Goal: Information Seeking & Learning: Learn about a topic

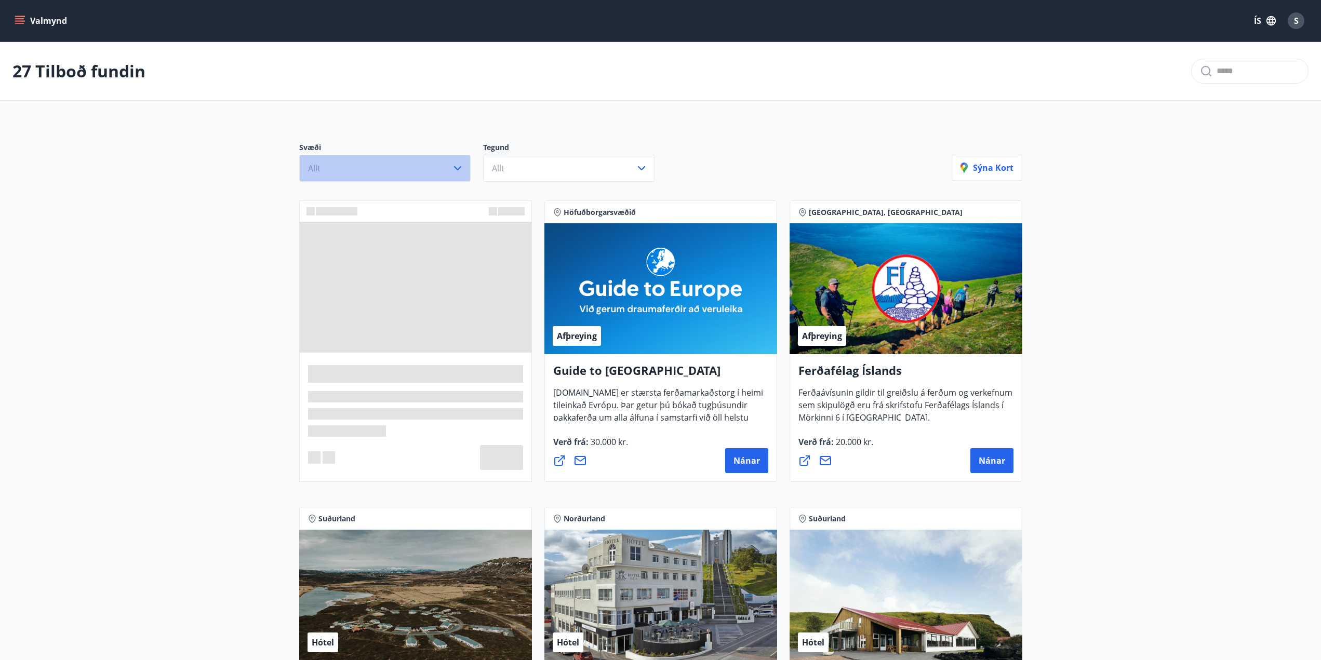
click at [460, 171] on icon "button" at bounding box center [458, 168] width 12 height 12
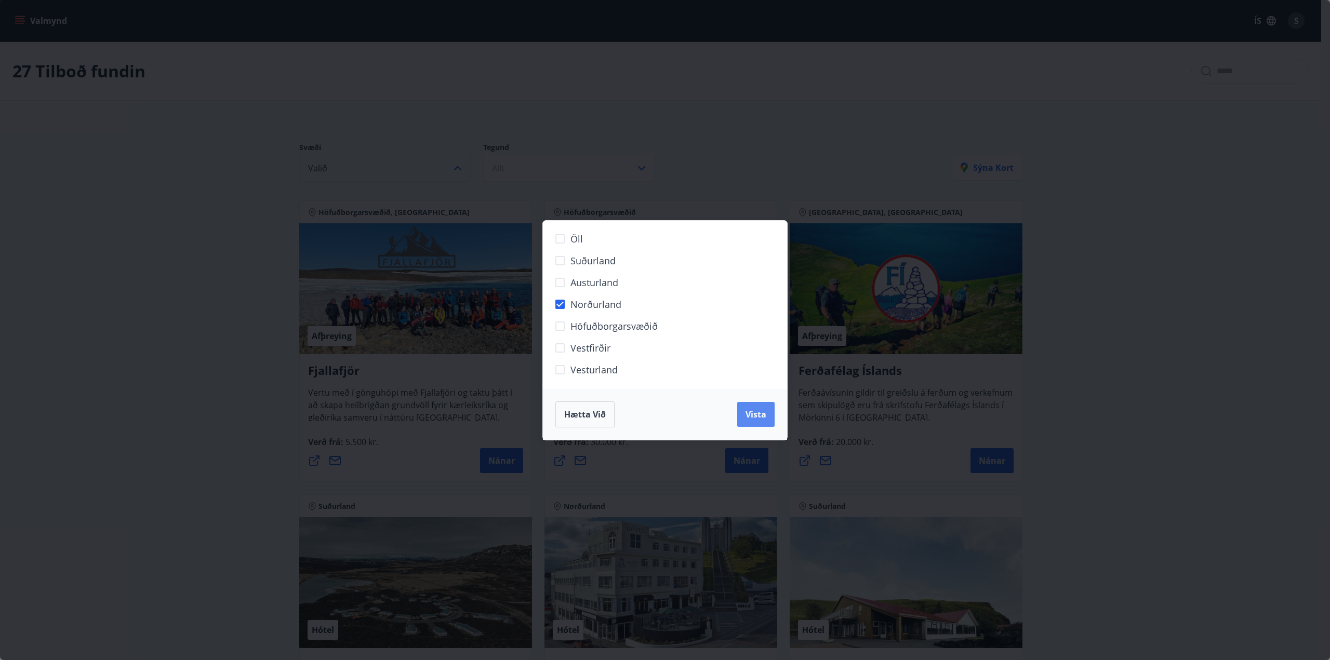
click at [754, 418] on span "Vista" at bounding box center [756, 414] width 21 height 11
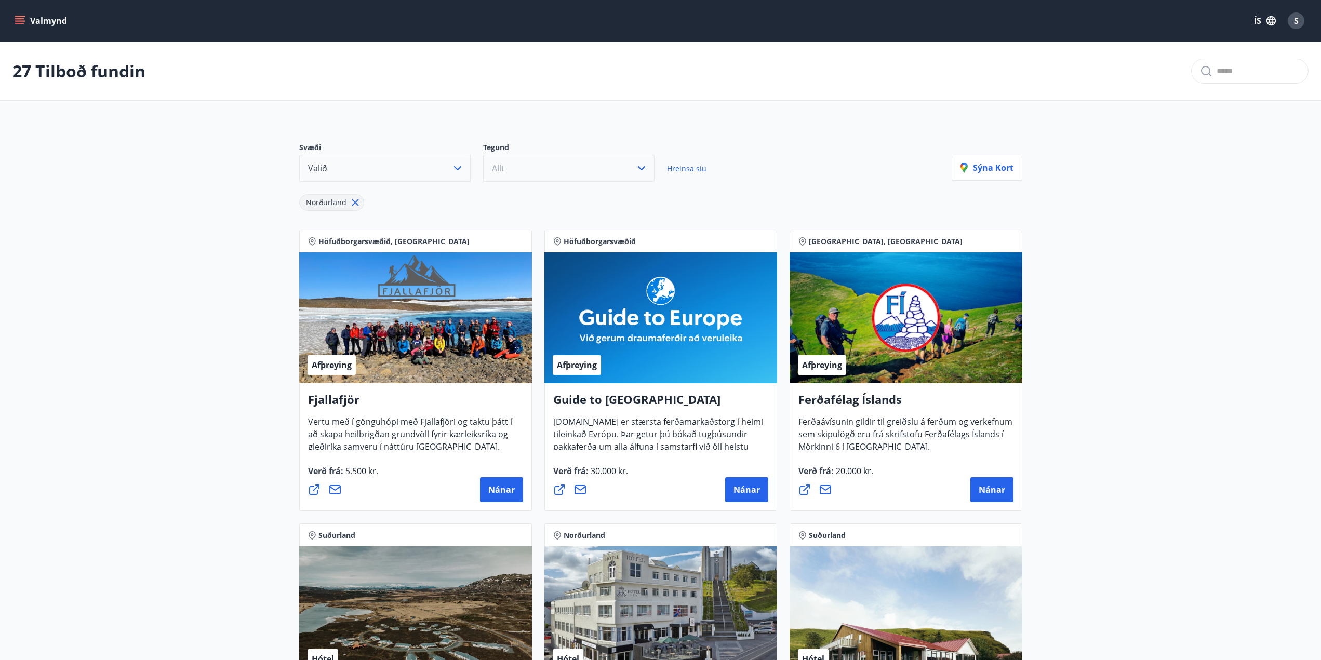
click at [633, 173] on button "Allt" at bounding box center [568, 168] width 171 height 27
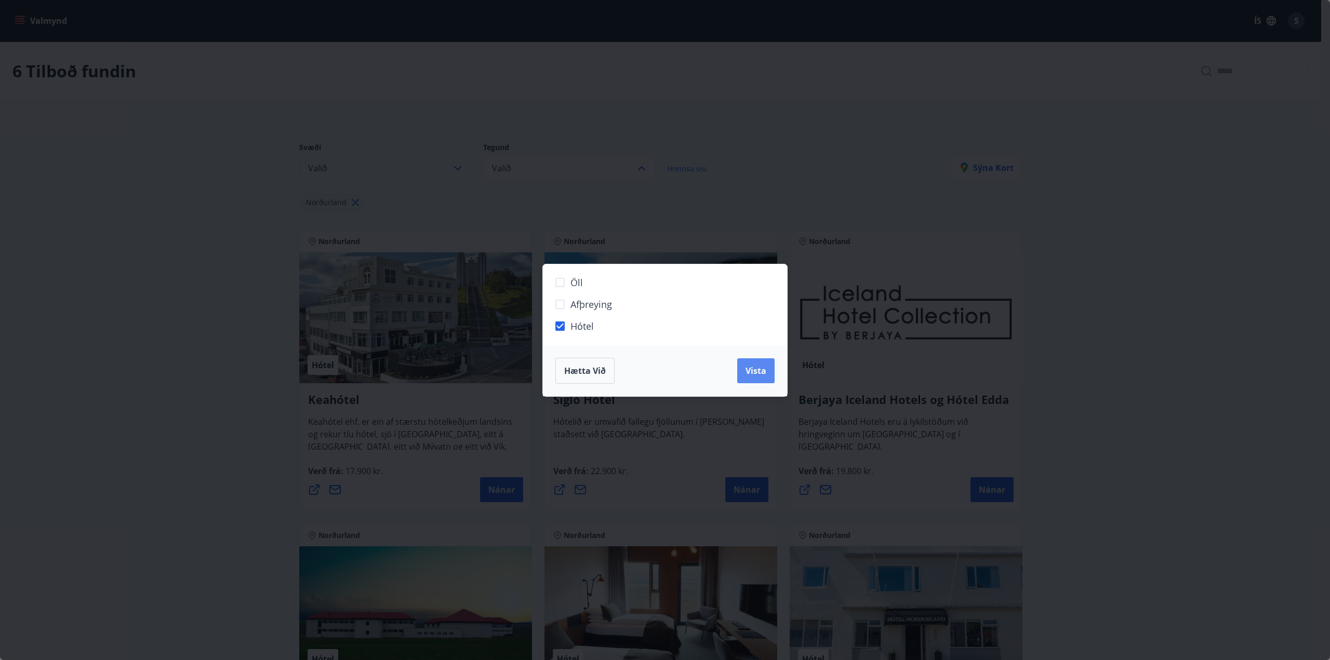
click at [758, 364] on button "Vista" at bounding box center [755, 371] width 37 height 25
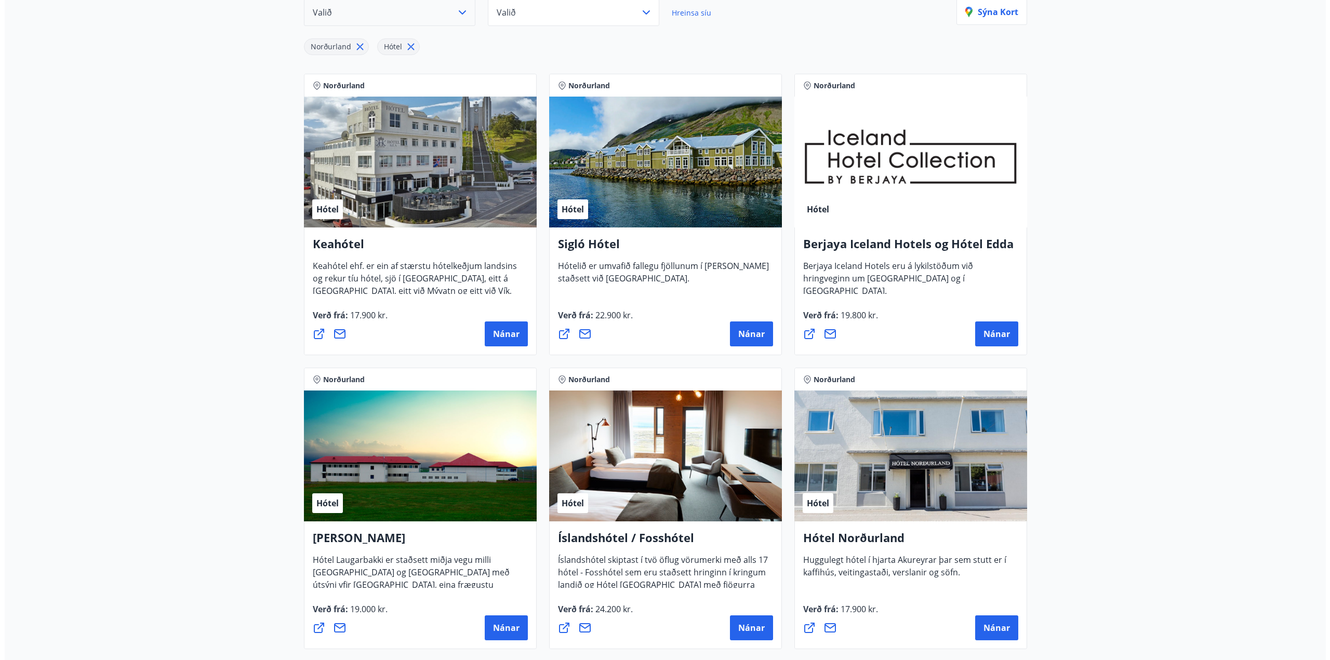
scroll to position [208, 0]
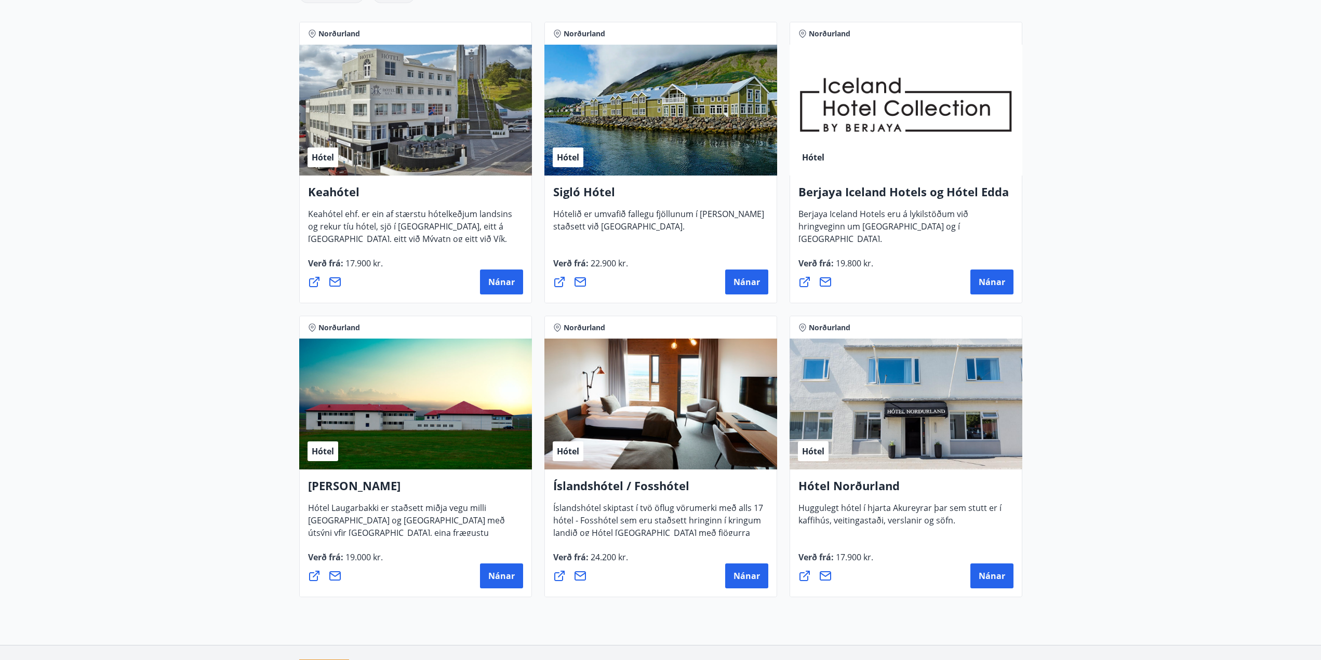
click at [348, 148] on div "Hótel" at bounding box center [415, 110] width 233 height 131
click at [491, 282] on span "Nánar" at bounding box center [501, 281] width 26 height 11
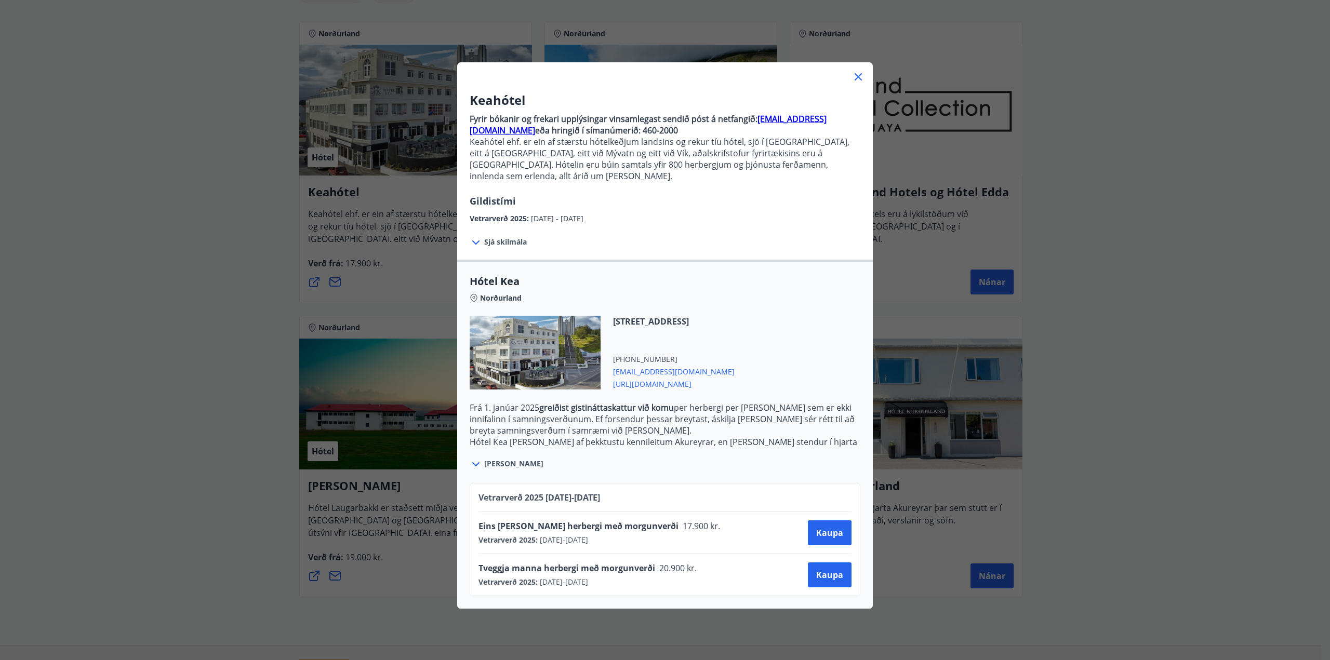
click at [854, 78] on icon at bounding box center [858, 77] width 12 height 12
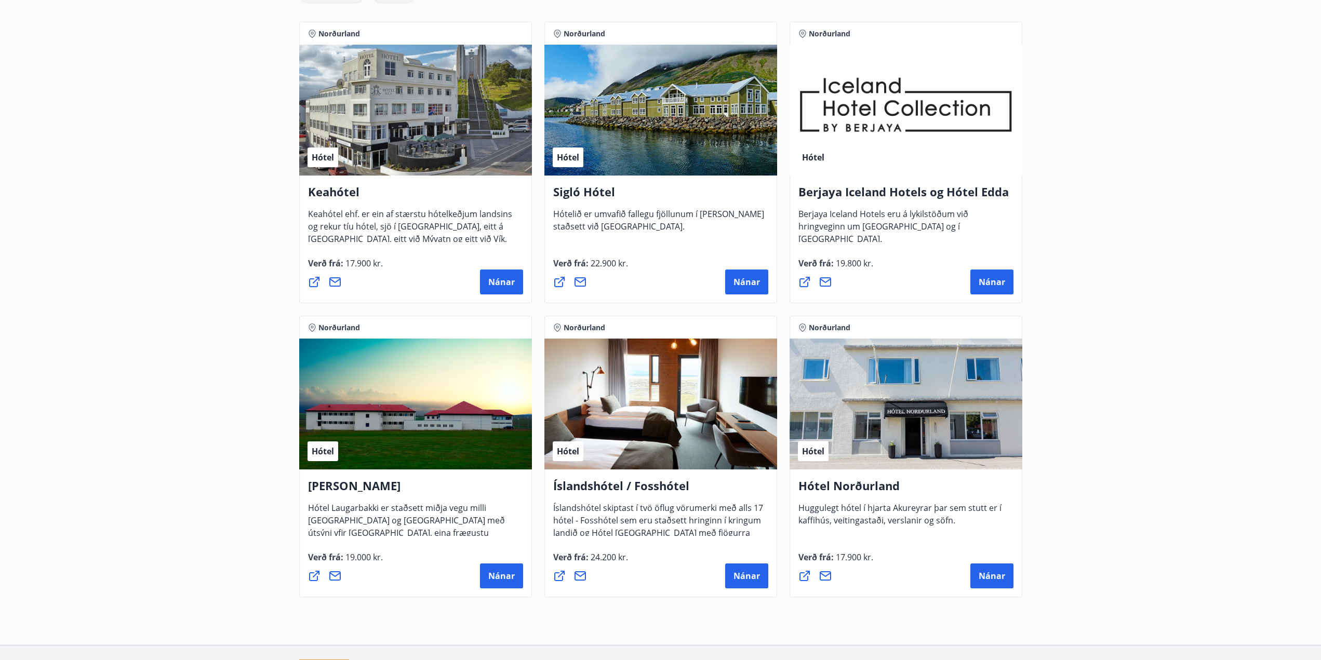
click at [913, 447] on div "Hótel" at bounding box center [906, 404] width 233 height 131
click at [990, 576] on span "Nánar" at bounding box center [992, 576] width 26 height 11
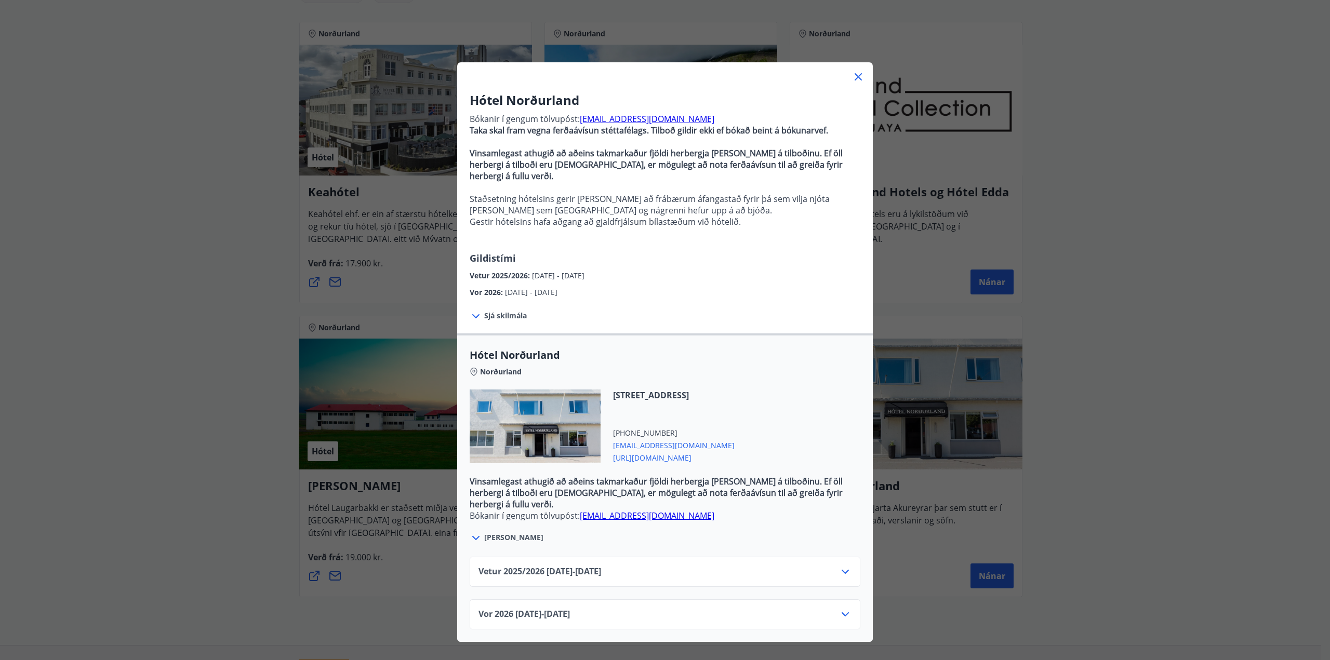
click at [825, 566] on div "Vetur 2025/[PHONE_NUMBER][DATE] - [DATE]" at bounding box center [665, 576] width 373 height 21
click at [846, 566] on icon at bounding box center [845, 572] width 12 height 12
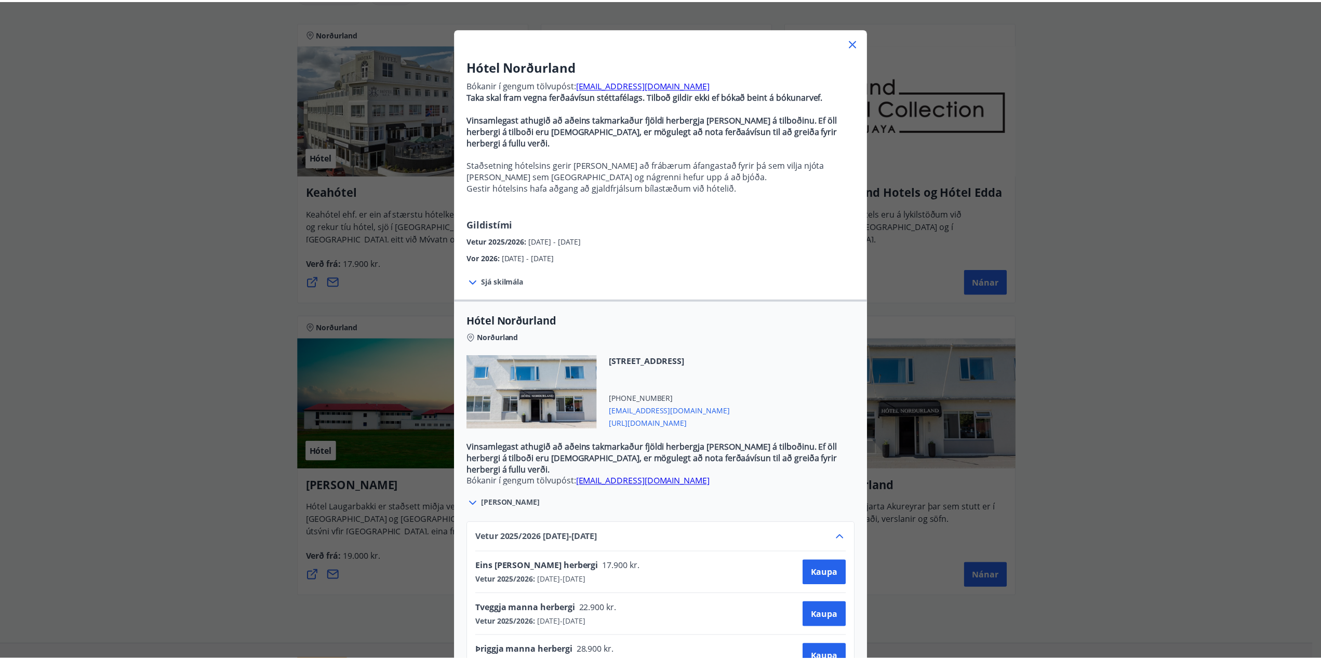
scroll to position [52, 0]
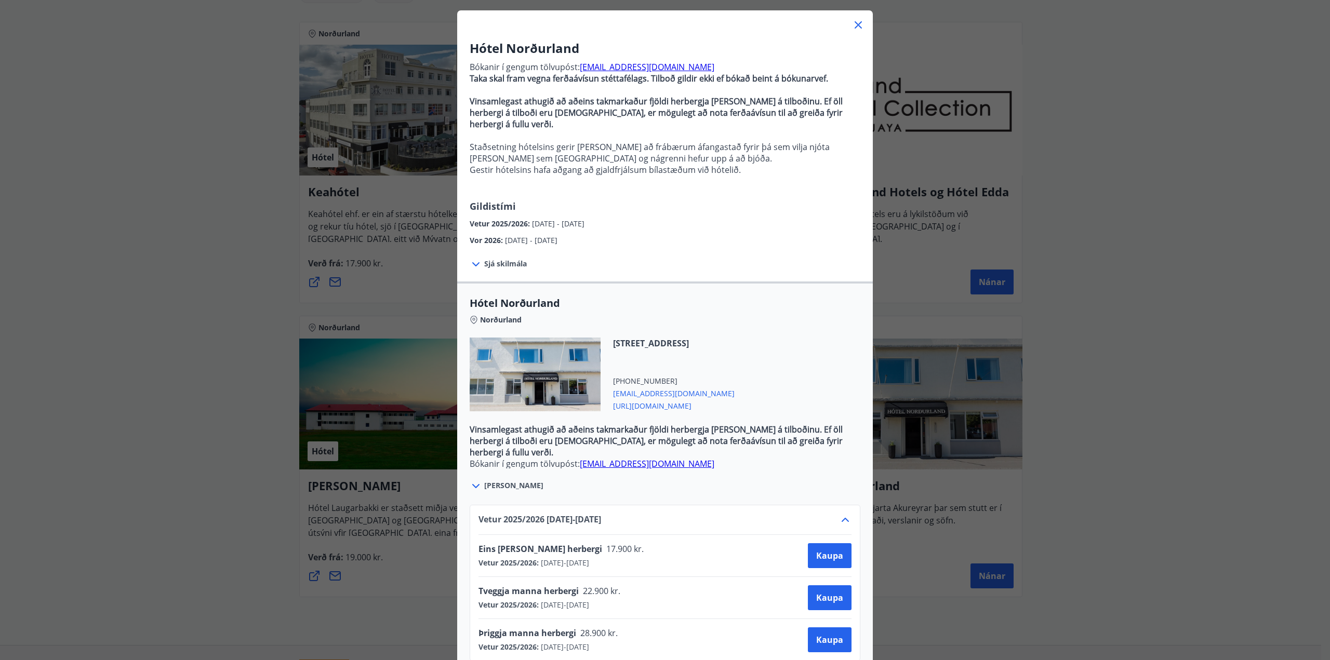
click at [852, 29] on icon at bounding box center [858, 25] width 12 height 12
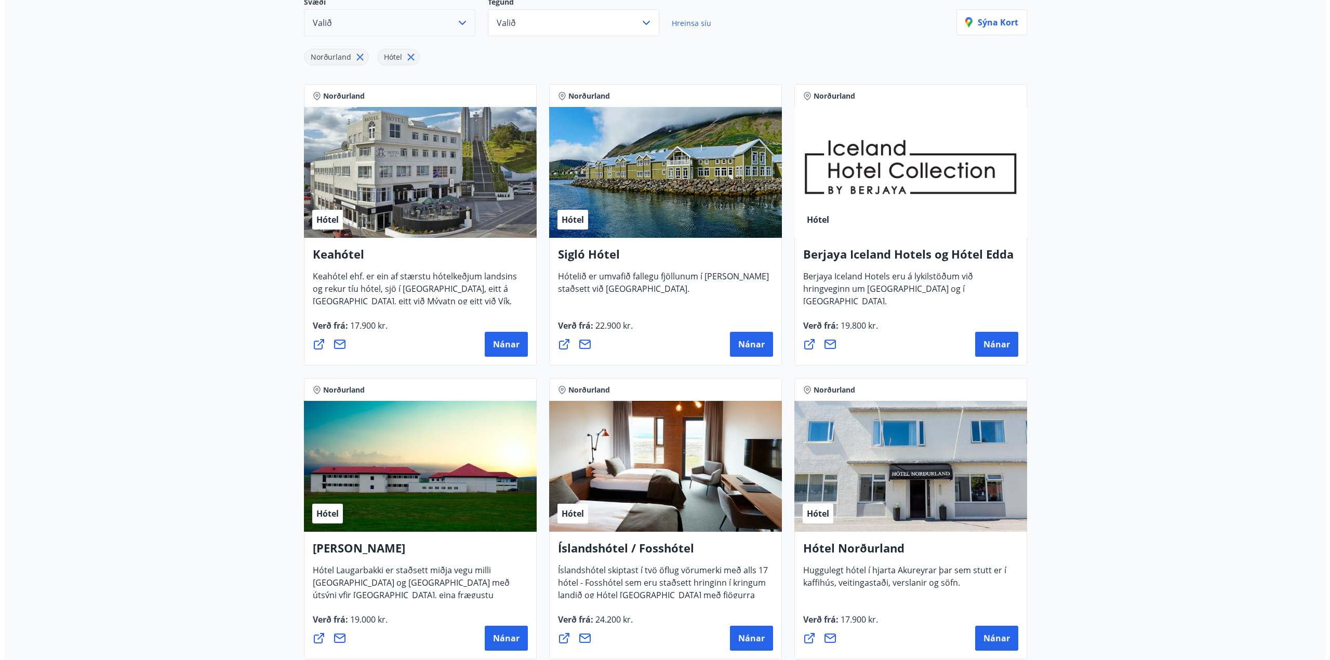
scroll to position [124, 0]
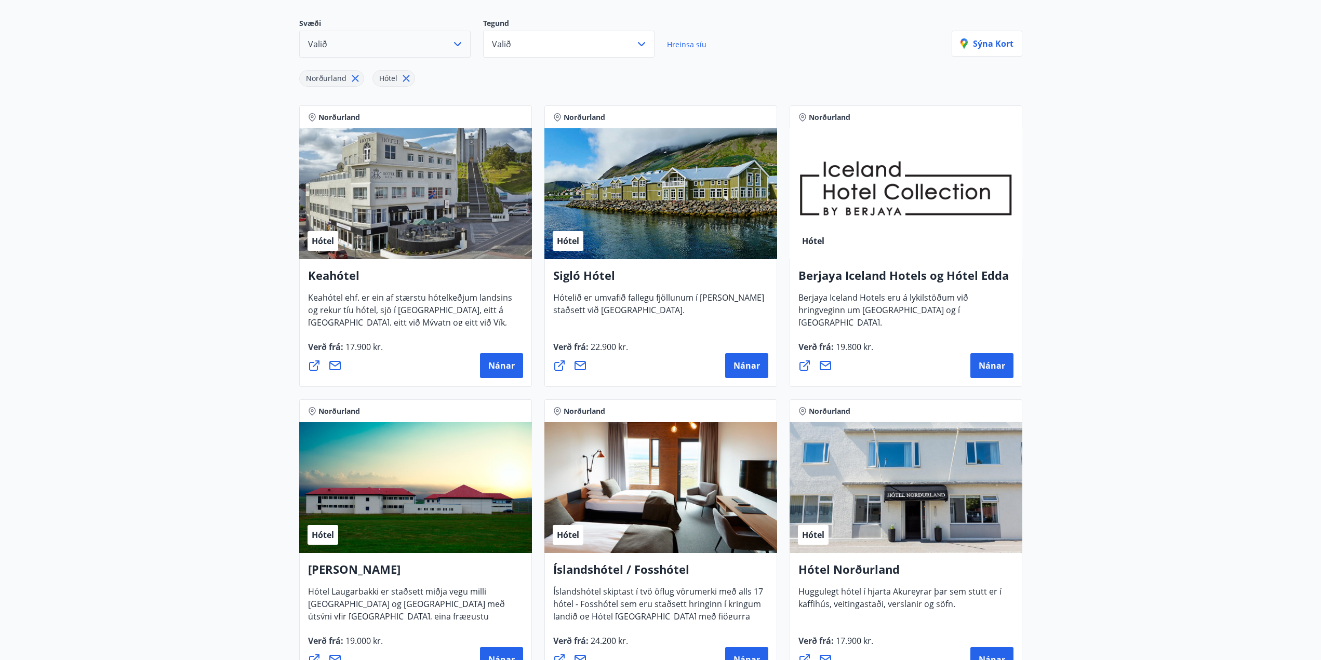
click at [902, 300] on span "Berjaya Iceland Hotels eru á lykilstöðum við hringveginn um [GEOGRAPHIC_DATA] o…" at bounding box center [884, 314] width 170 height 45
click at [1008, 362] on button "Nánar" at bounding box center [992, 365] width 43 height 25
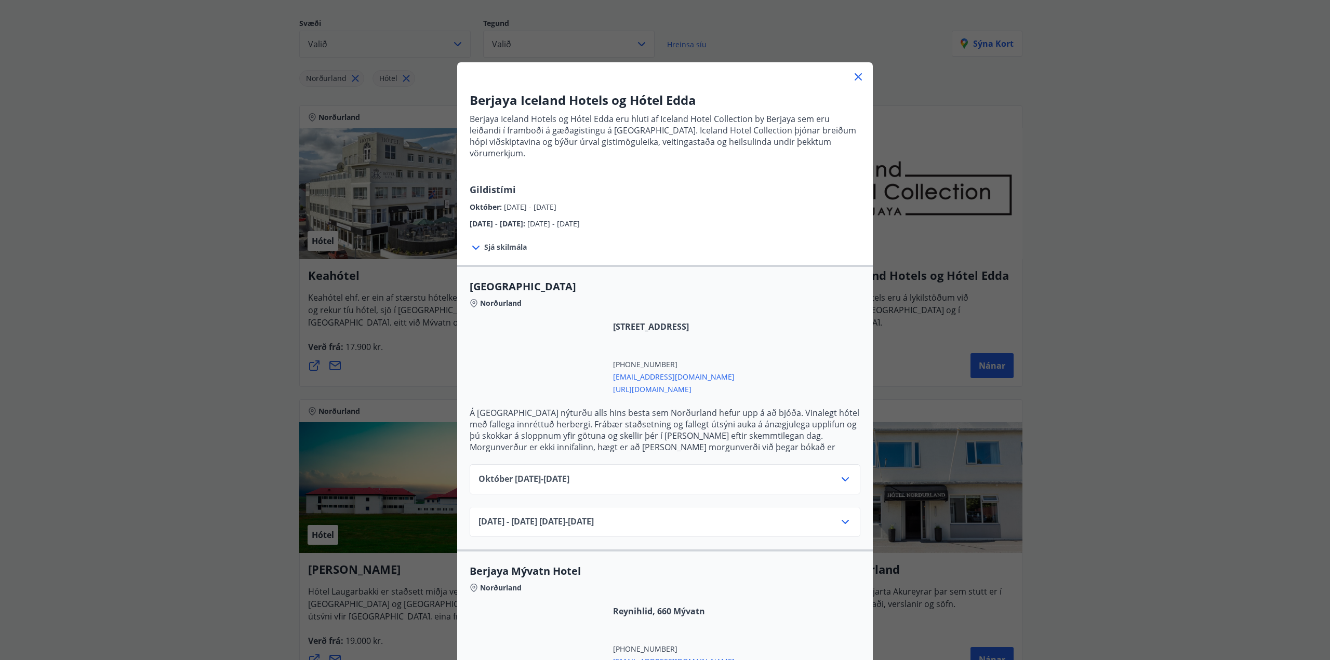
scroll to position [104, 0]
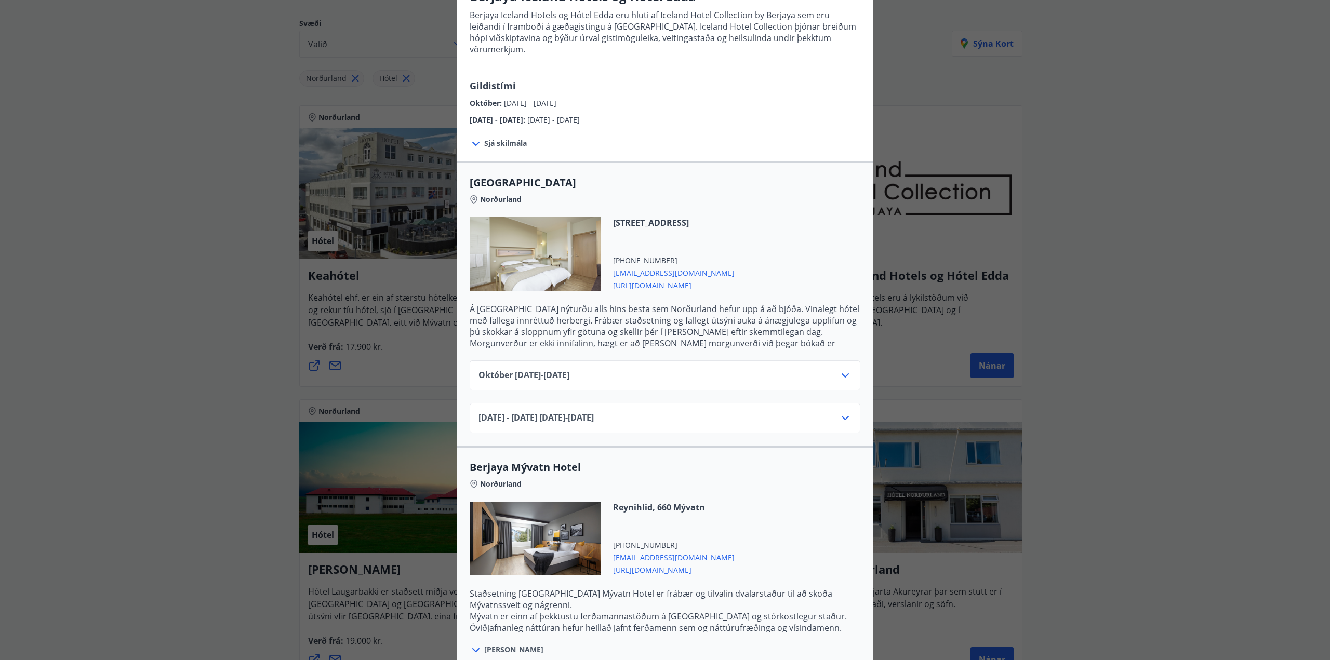
click at [839, 369] on icon at bounding box center [845, 375] width 12 height 12
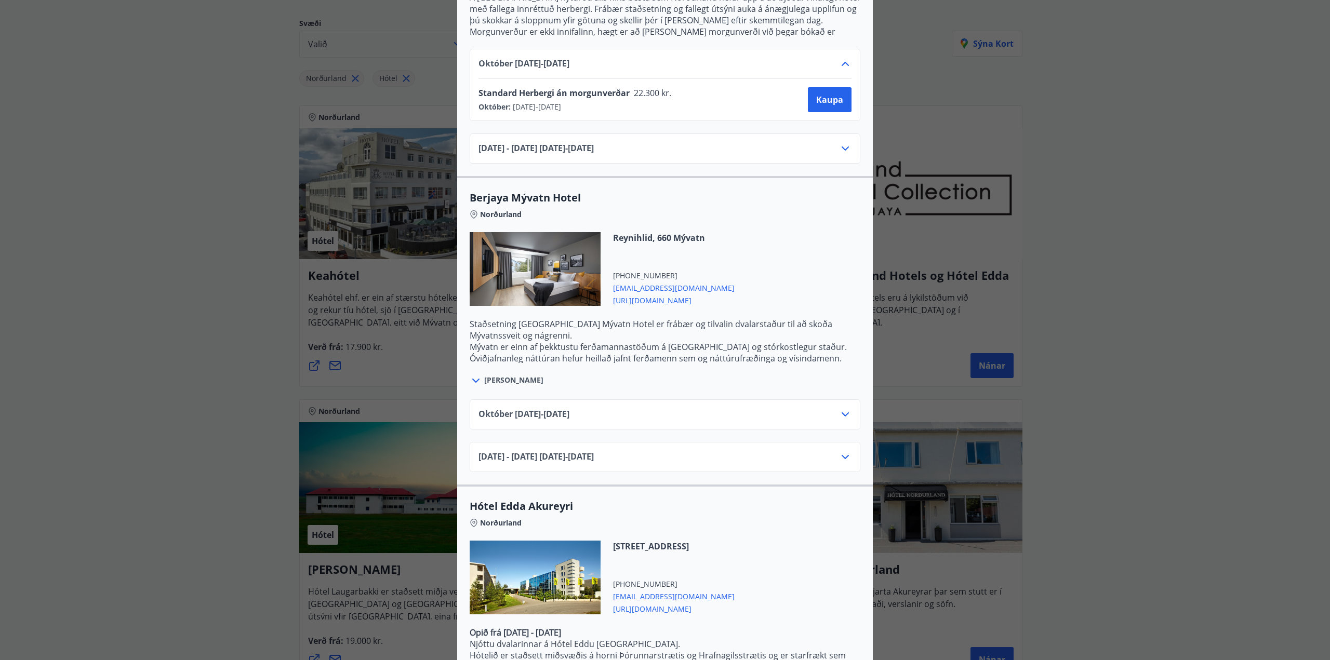
scroll to position [460, 0]
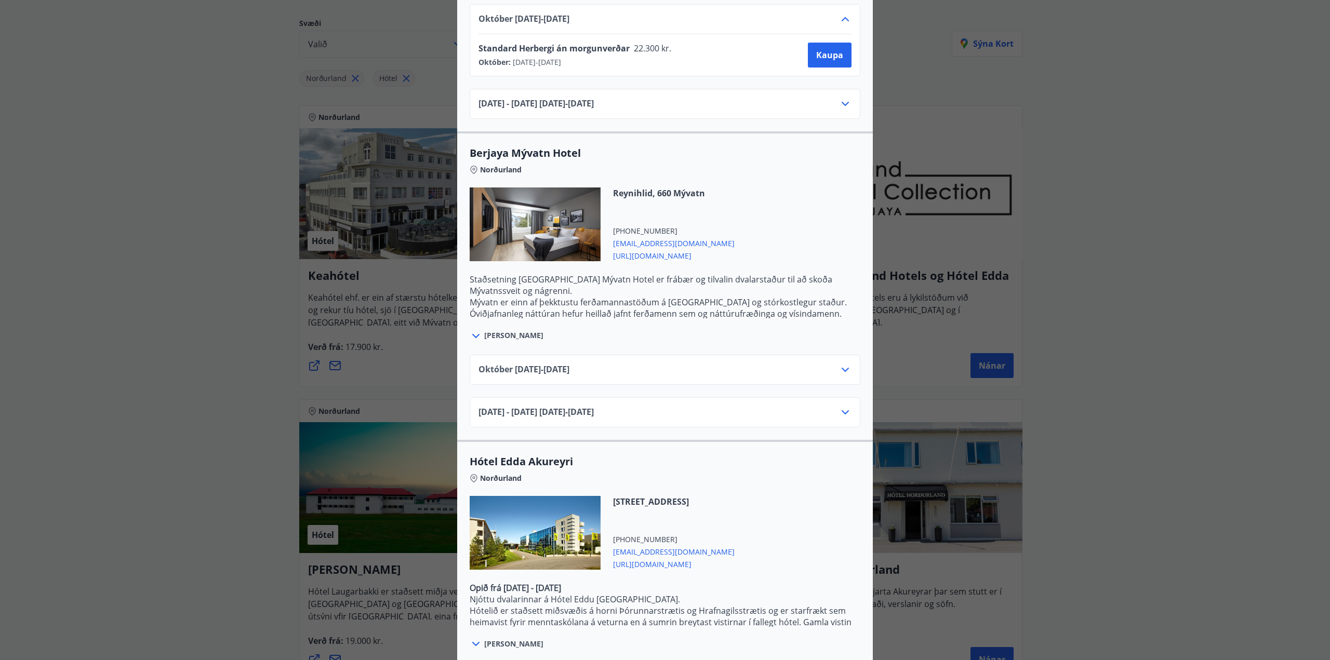
click at [496, 639] on span "[PERSON_NAME]" at bounding box center [513, 644] width 59 height 10
click at [472, 638] on icon at bounding box center [476, 644] width 12 height 12
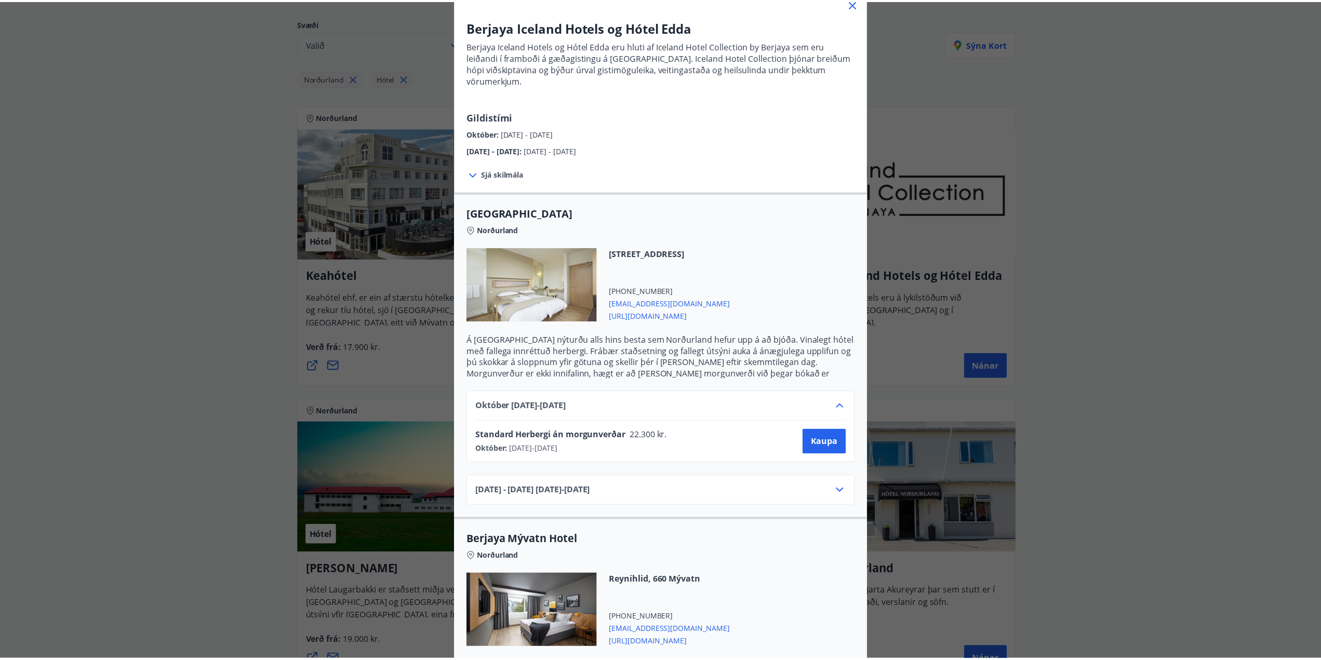
scroll to position [0, 0]
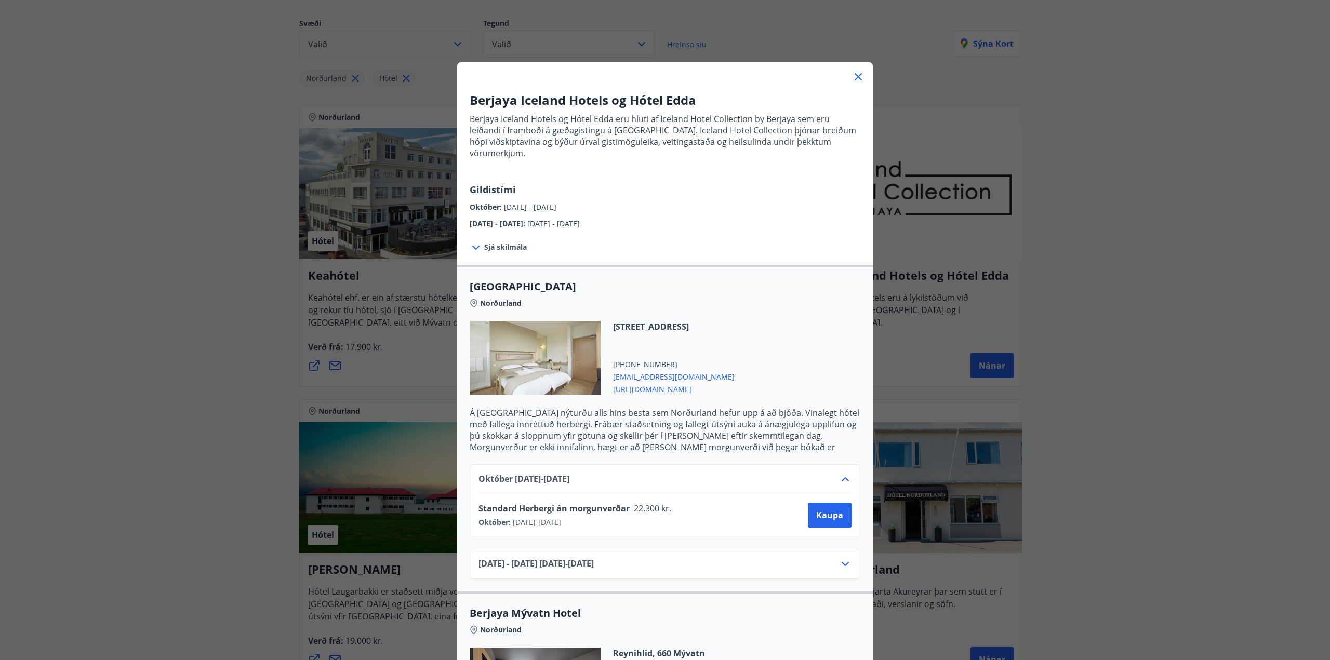
click at [472, 242] on icon at bounding box center [476, 248] width 12 height 12
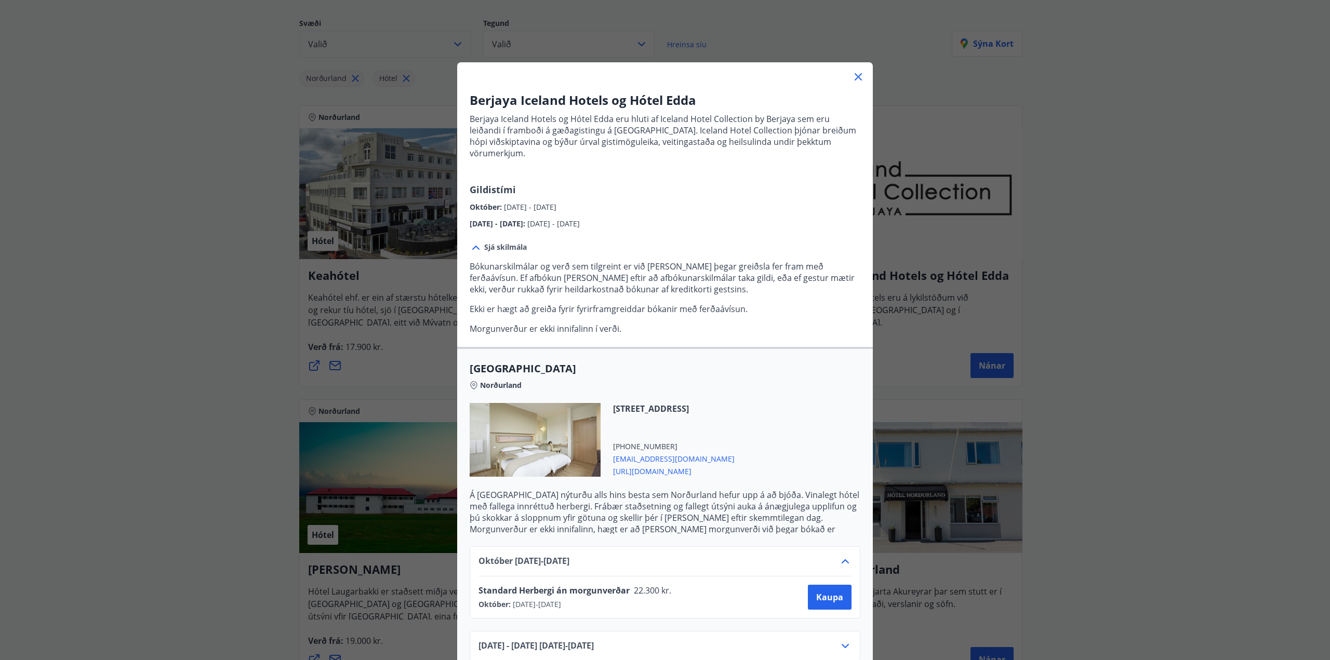
click at [852, 78] on icon at bounding box center [858, 77] width 12 height 12
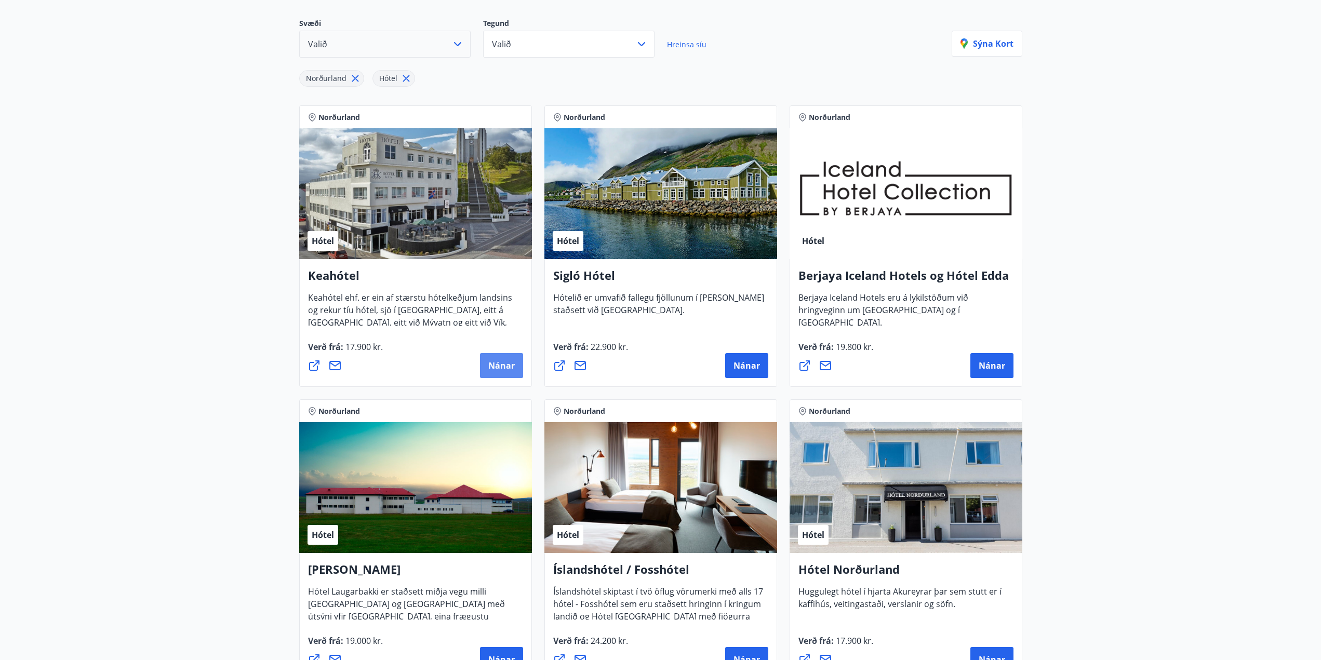
click at [491, 362] on span "Nánar" at bounding box center [501, 365] width 26 height 11
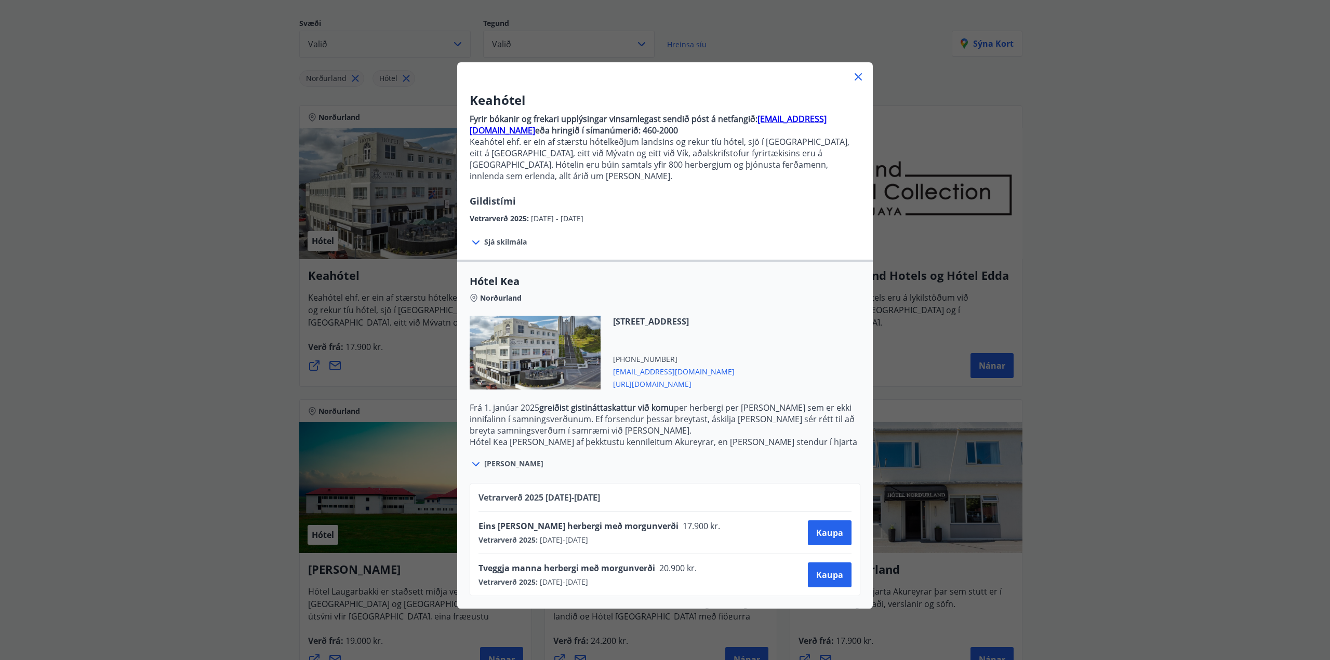
click at [852, 75] on icon at bounding box center [858, 77] width 12 height 12
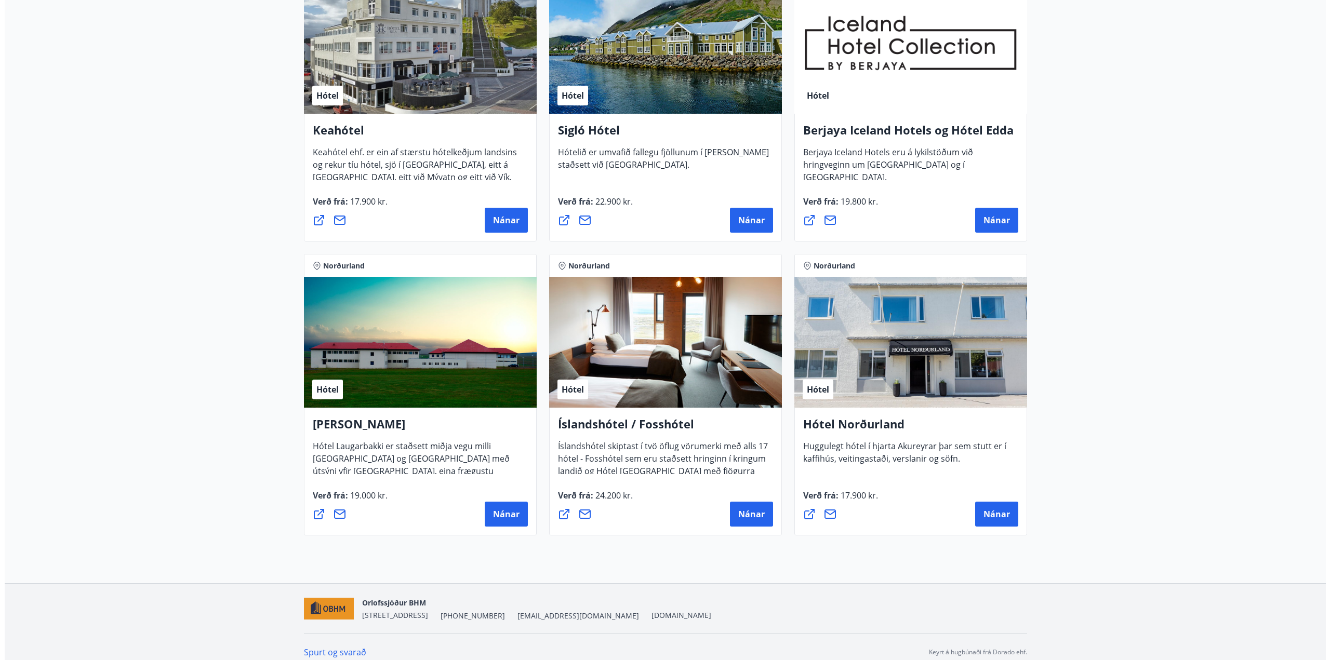
scroll to position [280, 0]
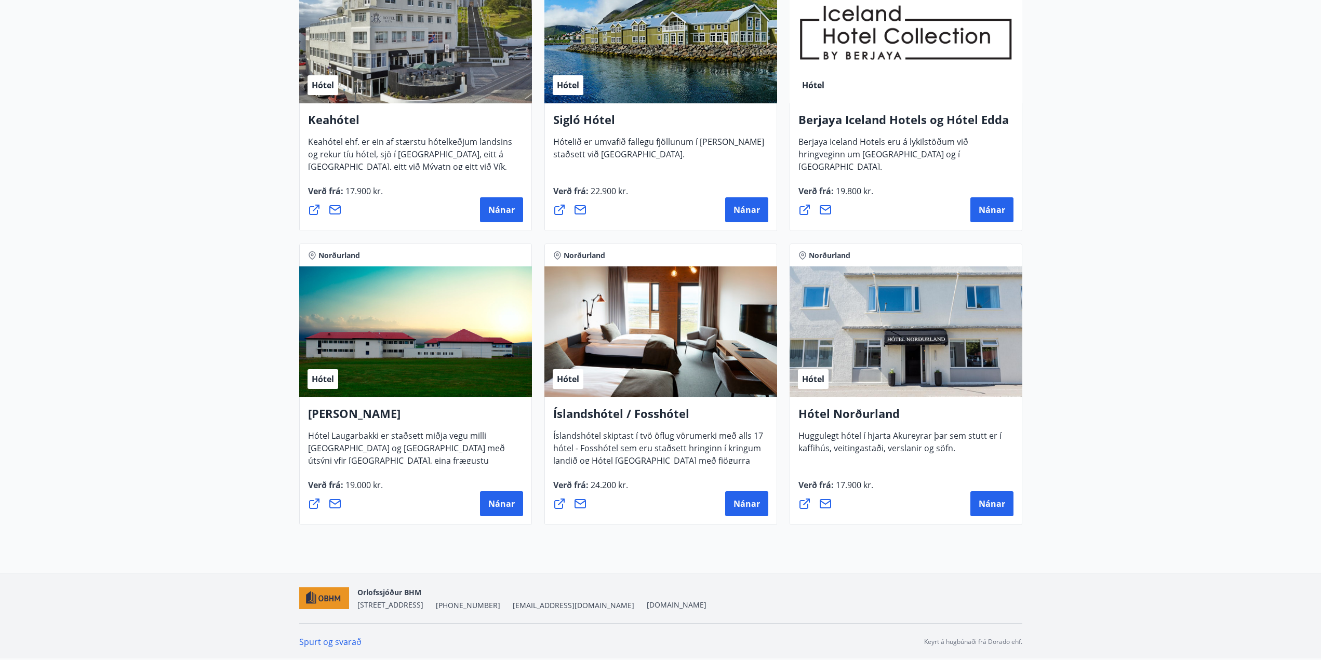
click at [633, 354] on div "Hótel" at bounding box center [661, 332] width 233 height 131
click at [764, 507] on button "Nánar" at bounding box center [746, 504] width 43 height 25
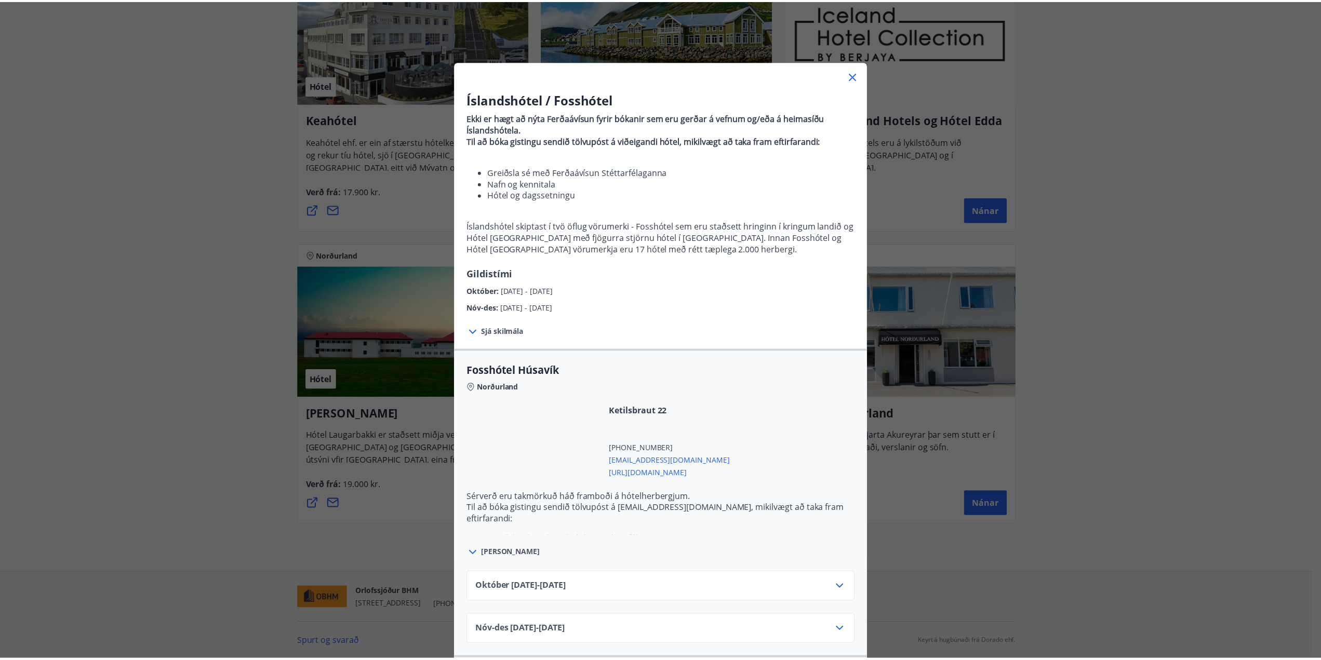
scroll to position [0, 0]
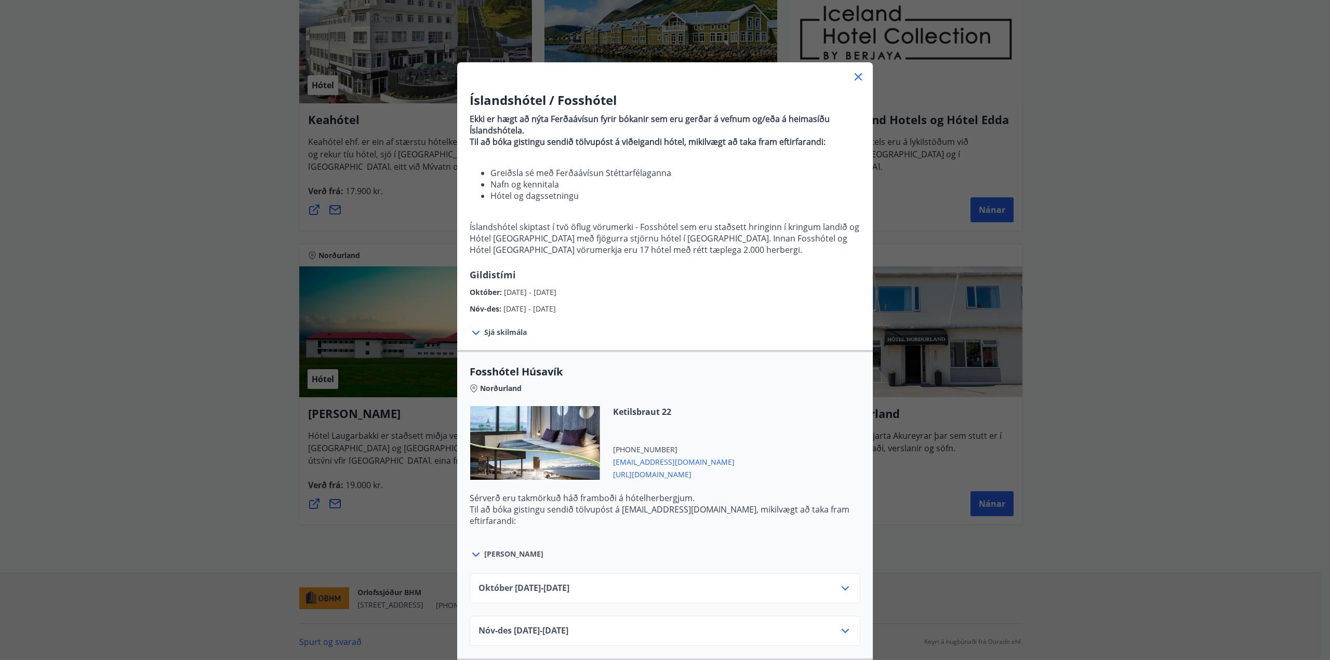
click at [855, 77] on icon at bounding box center [858, 77] width 12 height 12
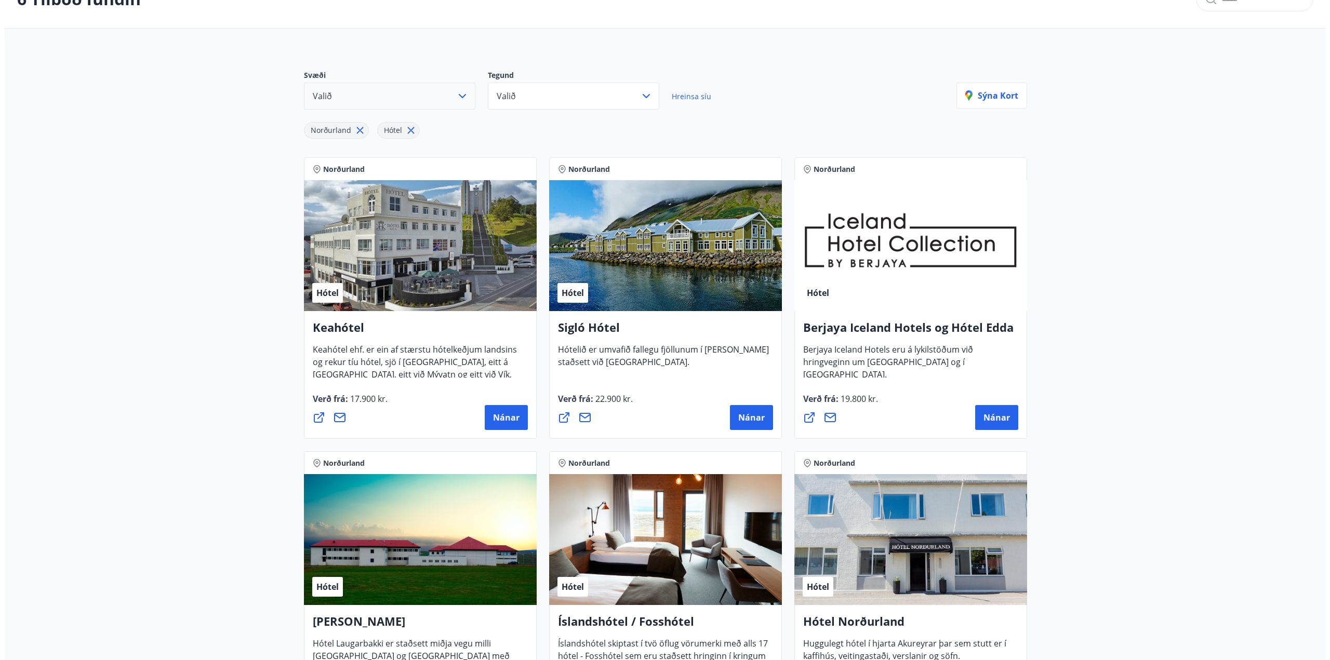
scroll to position [124, 0]
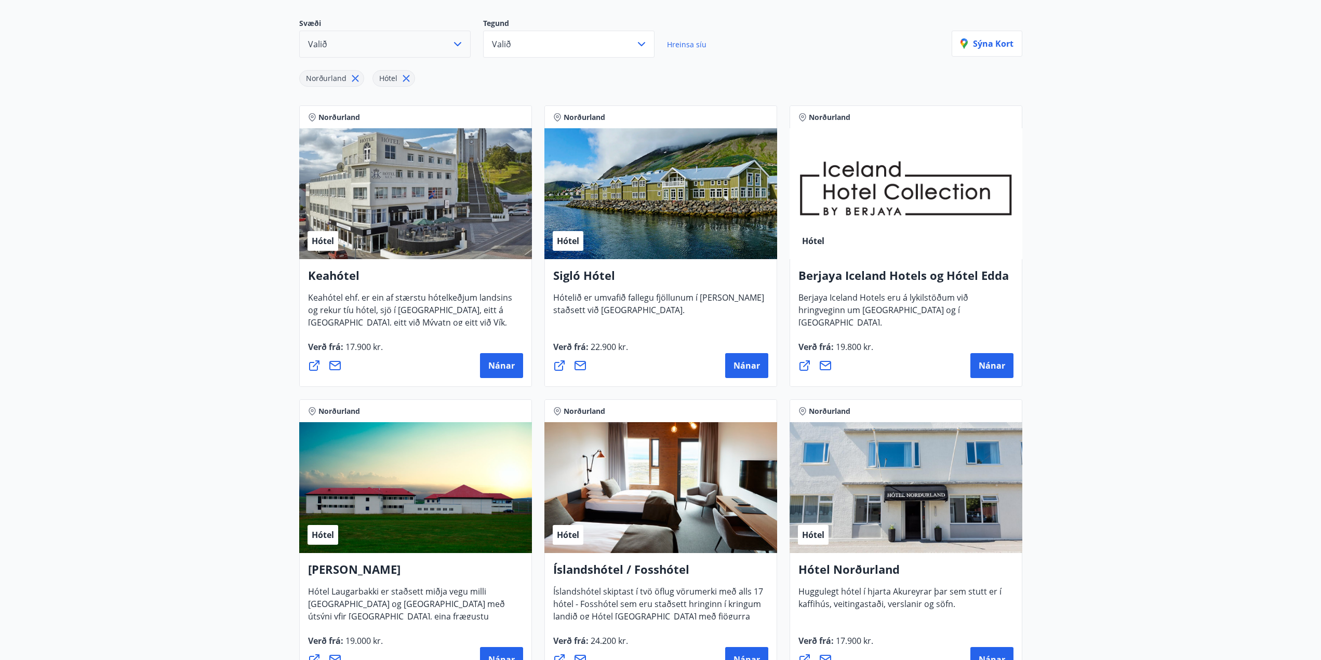
click at [447, 307] on span "Keahótel ehf. er ein af stærstu hótelkeðjum landsins og rekur tíu hótel, sjö í …" at bounding box center [410, 327] width 204 height 70
click at [493, 359] on button "Nánar" at bounding box center [501, 365] width 43 height 25
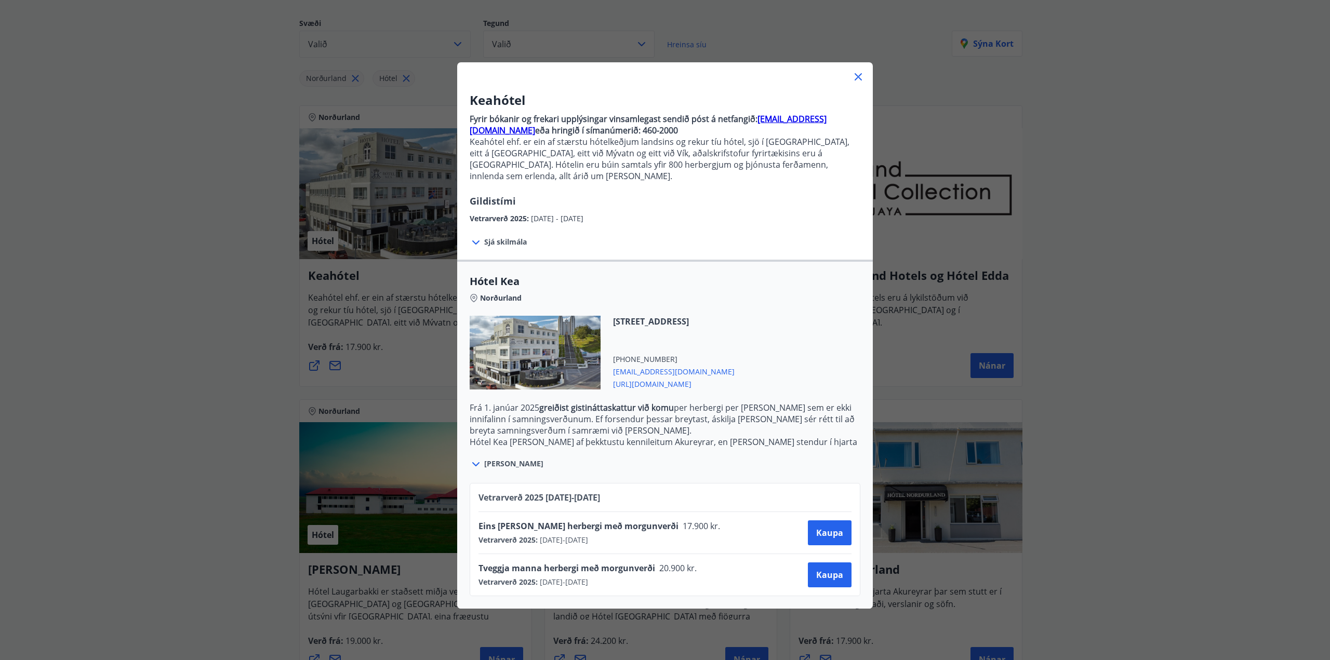
click at [478, 458] on icon at bounding box center [476, 464] width 12 height 12
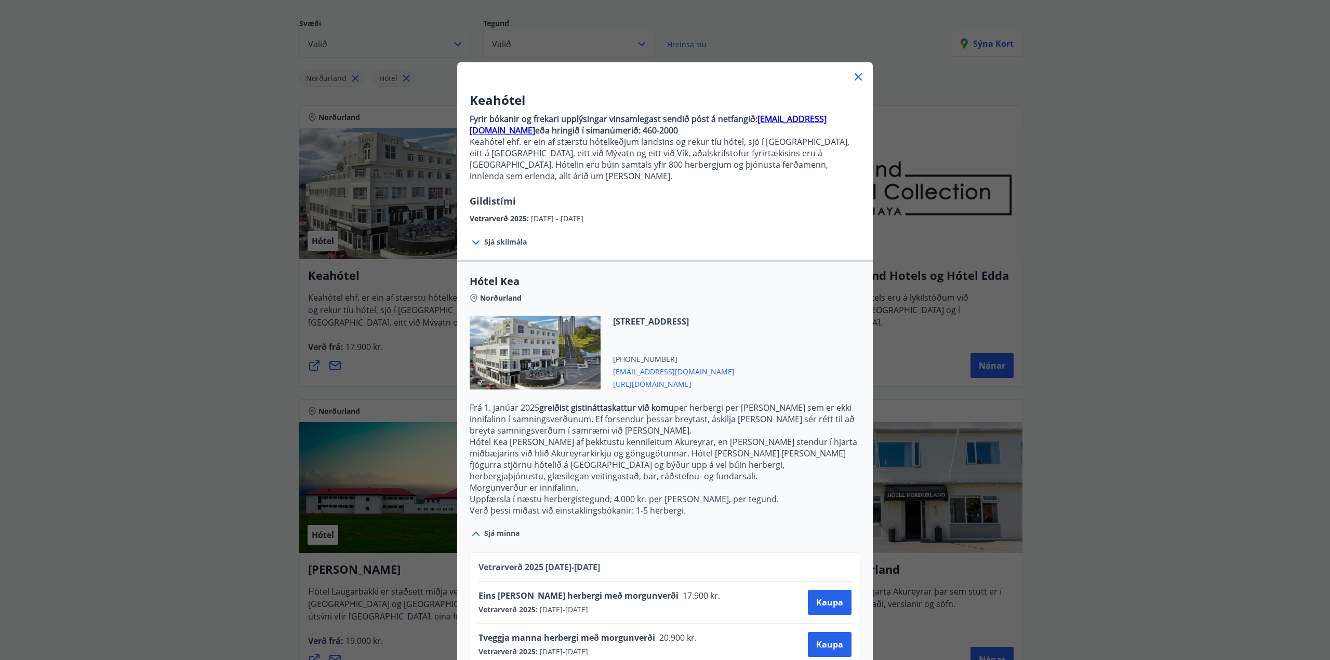
click at [855, 77] on icon at bounding box center [858, 76] width 7 height 7
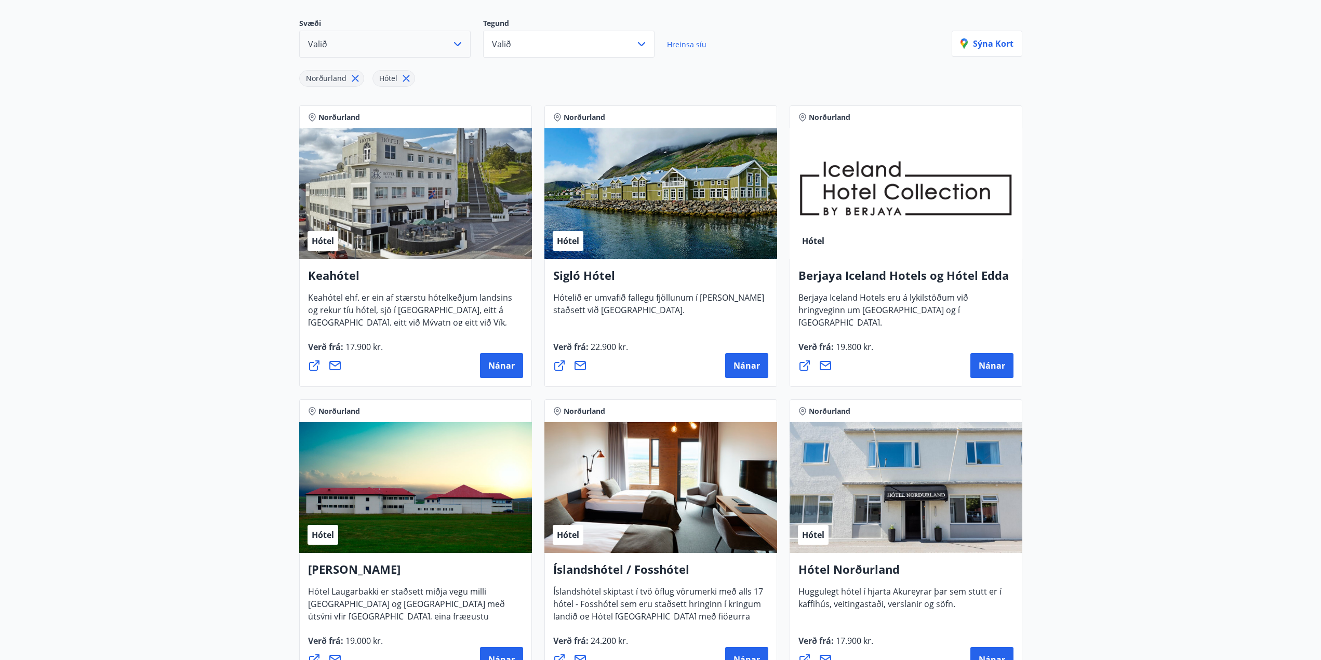
click at [320, 278] on h4 "Keahótel" at bounding box center [415, 280] width 215 height 24
click at [496, 361] on span "Nánar" at bounding box center [501, 365] width 26 height 11
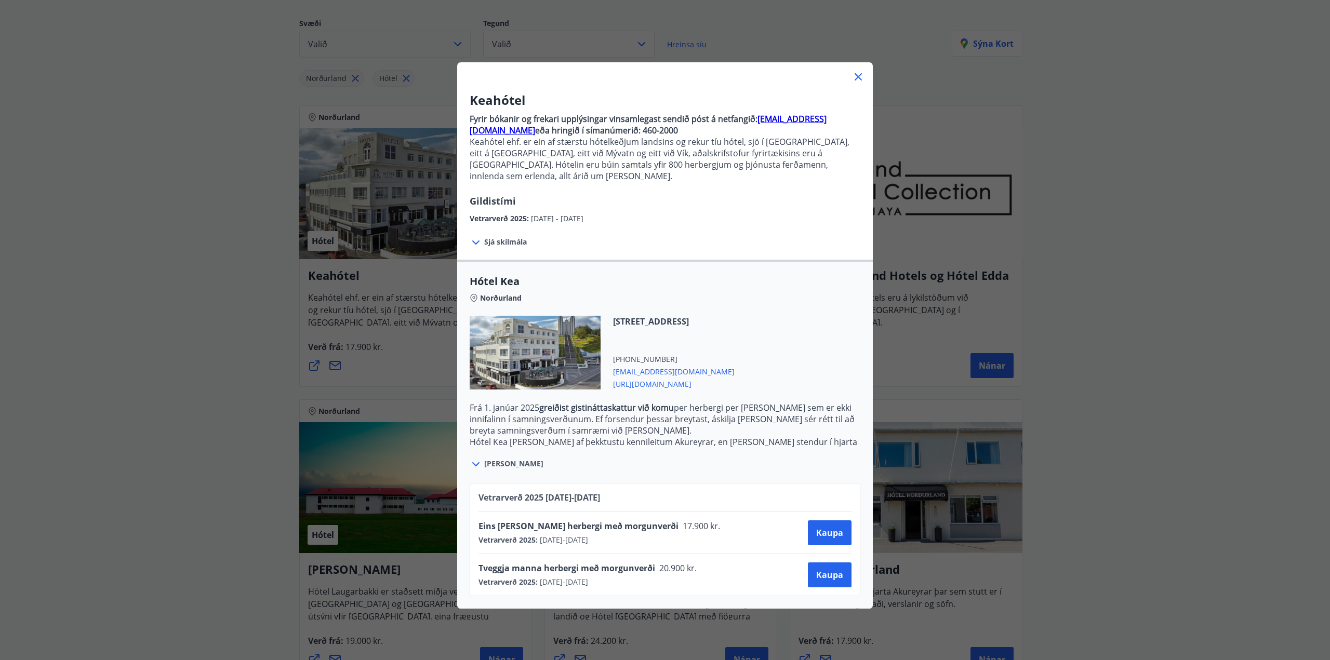
click at [545, 340] on div at bounding box center [535, 353] width 131 height 74
click at [629, 377] on span "[URL][DOMAIN_NAME]" at bounding box center [674, 383] width 122 height 12
